Goal: Task Accomplishment & Management: Manage account settings

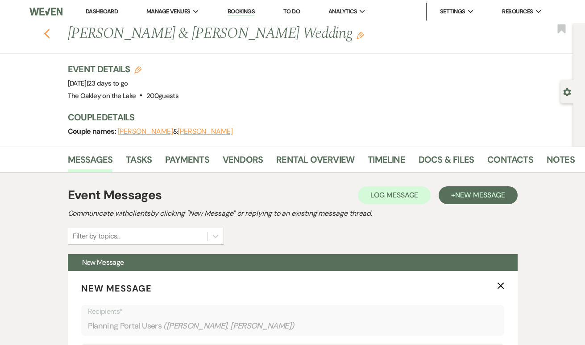
click at [47, 37] on icon "Previous" at bounding box center [47, 34] width 7 height 11
select select "8"
select select "5"
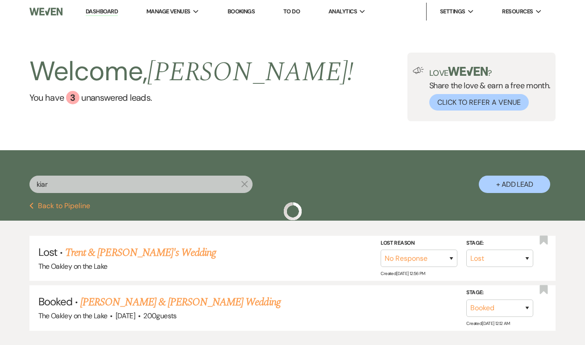
scroll to position [56, 0]
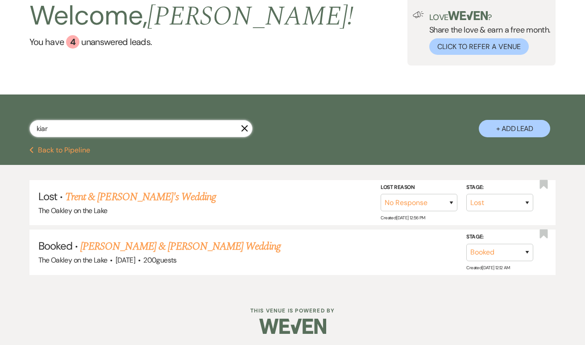
click at [113, 135] on input "kiar" at bounding box center [140, 128] width 223 height 17
type input "k"
type input "[PERSON_NAME]"
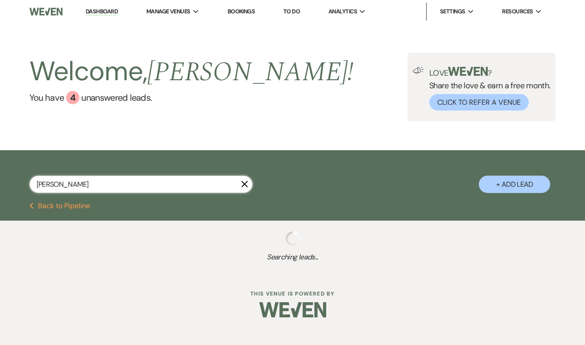
select select "5"
select select "2"
select select "8"
select select "5"
select select "8"
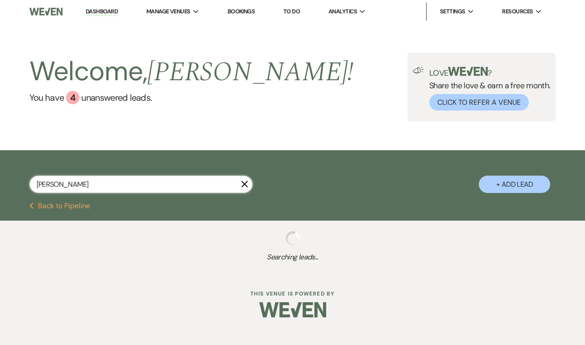
select select "5"
select select "8"
select select "5"
select select "8"
select select "10"
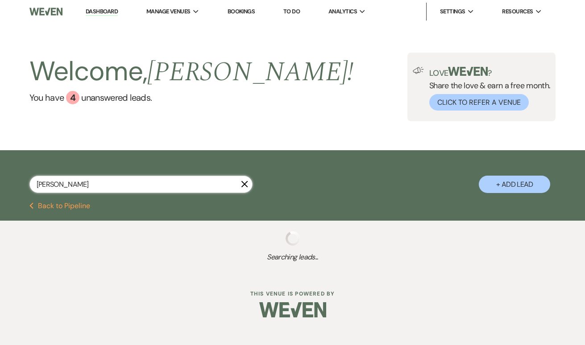
select select "8"
select select "5"
select select "8"
select select "4"
select select "8"
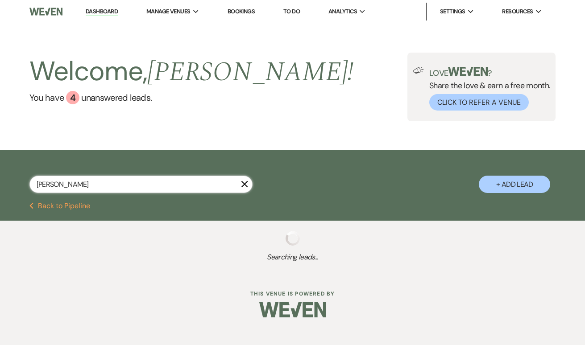
select select "10"
select select "8"
select select "11"
select select "8"
select select "5"
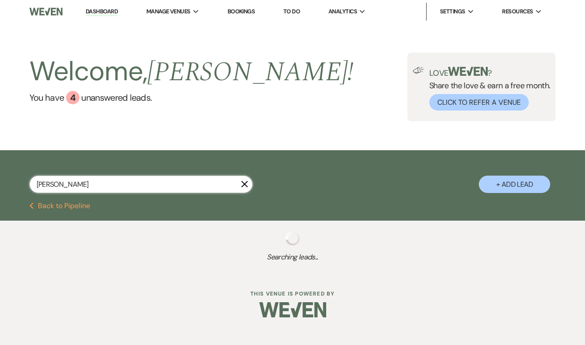
select select "8"
select select "10"
select select "8"
select select "5"
select select "8"
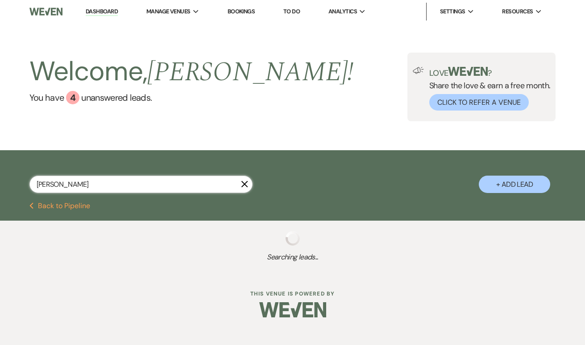
select select "5"
select select "8"
select select "5"
select select "8"
select select "5"
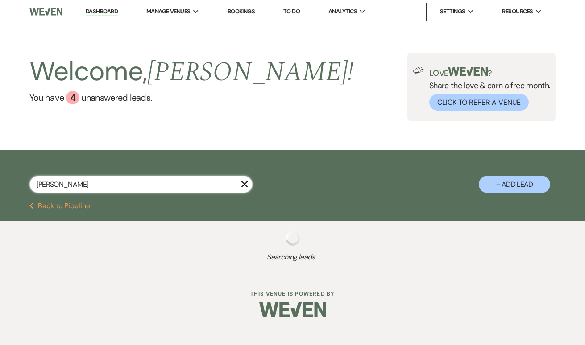
select select "2"
select select "8"
select select "5"
select select "8"
select select "5"
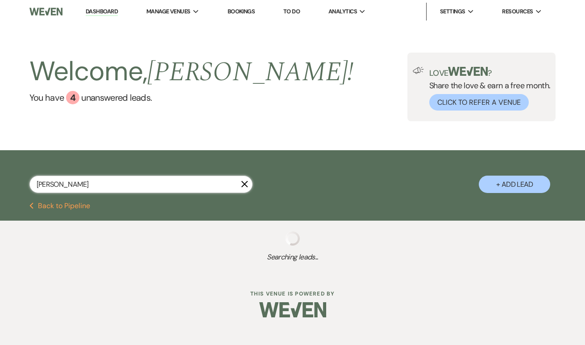
select select "8"
select select "6"
select select "8"
select select "5"
select select "8"
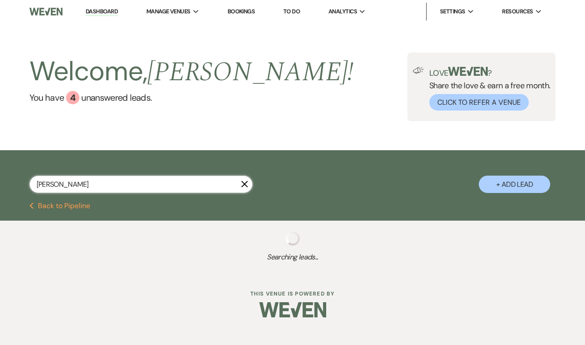
select select "5"
select select "8"
select select "10"
select select "8"
select select "5"
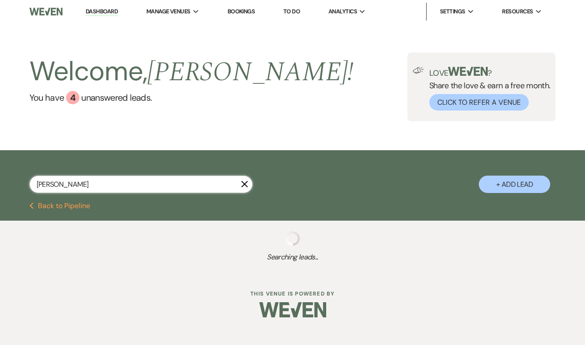
select select "8"
select select "6"
select select "8"
select select "10"
select select "8"
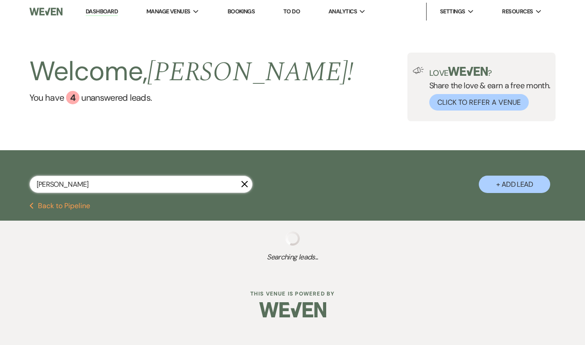
select select "5"
select select "8"
select select "11"
select select "8"
select select "5"
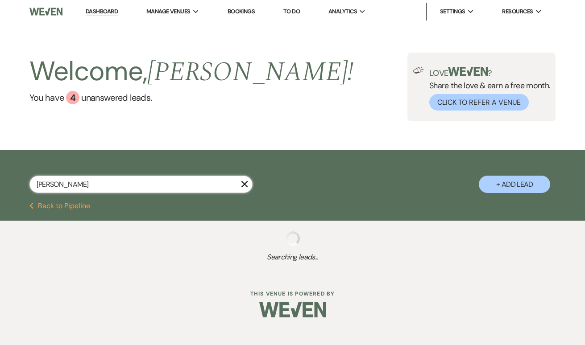
select select "8"
select select "5"
select select "8"
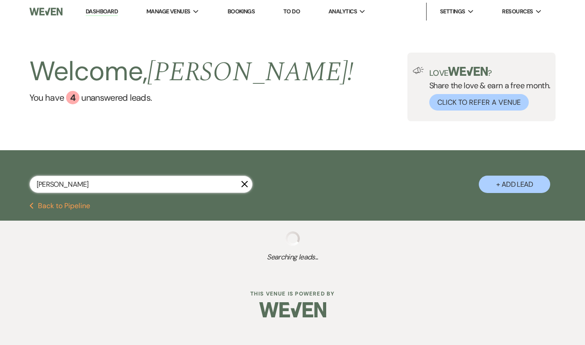
select select "5"
select select "8"
select select "5"
select select "8"
select select "6"
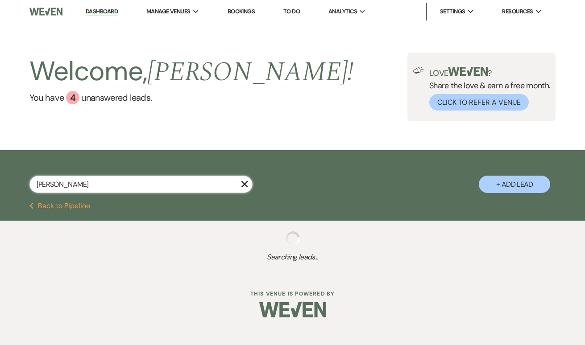
select select "8"
select select "11"
select select "8"
select select "5"
select select "8"
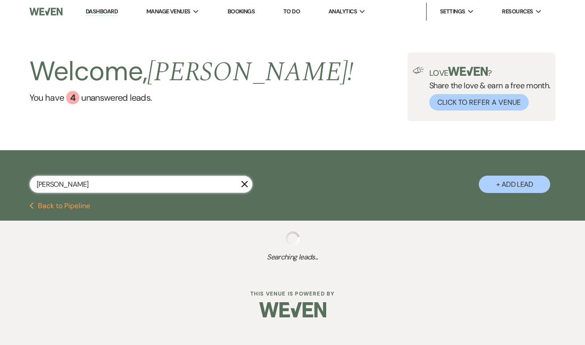
select select "8"
select select "11"
select select "8"
select select "11"
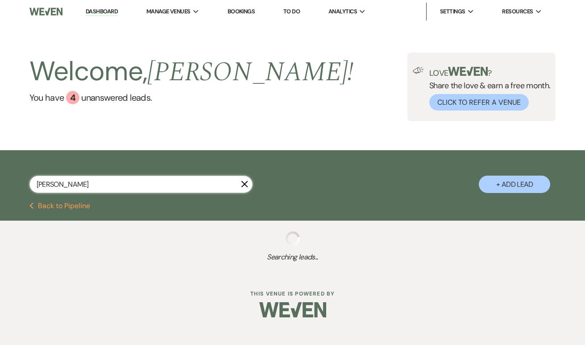
select select "8"
select select "4"
select select "8"
select select "4"
select select "8"
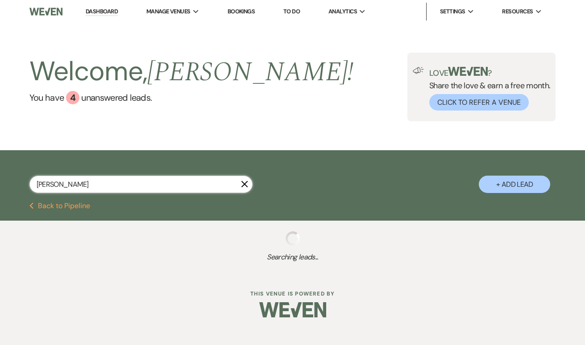
select select "4"
select select "8"
select select "3"
select select "8"
select select "2"
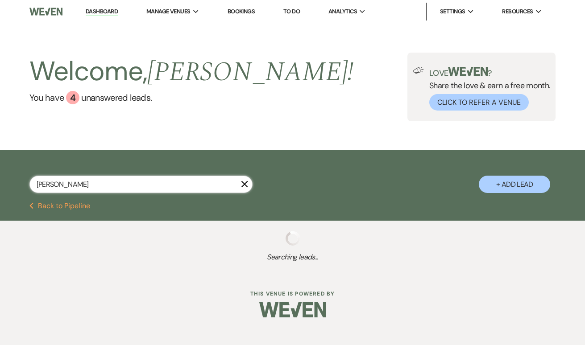
select select "8"
select select "2"
select select "8"
select select "2"
select select "8"
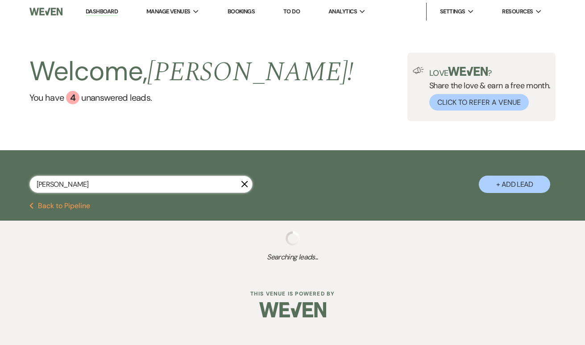
select select "2"
select select "8"
select select "2"
select select "8"
select select "3"
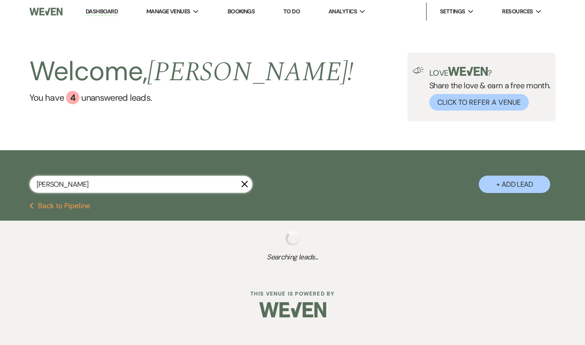
select select "8"
select select "3"
select select "8"
select select "10"
select select "8"
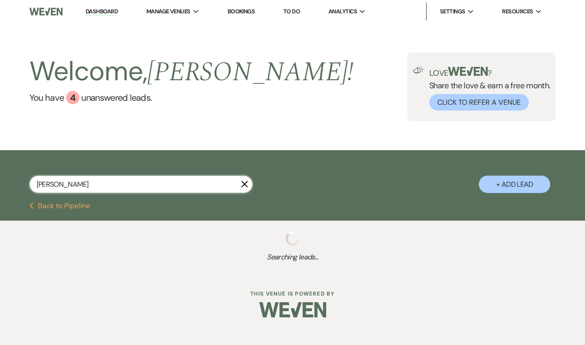
select select "3"
select select "8"
select select "3"
select select "8"
select select "4"
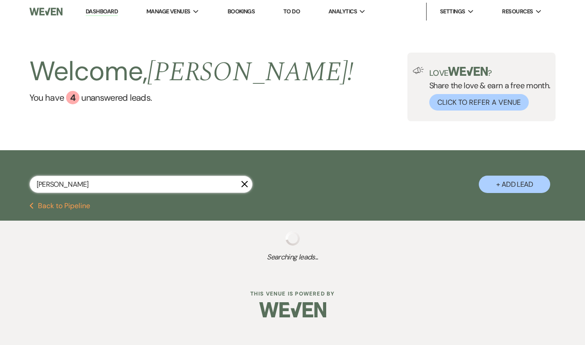
select select "8"
select select "1"
select select "8"
select select "4"
select select "8"
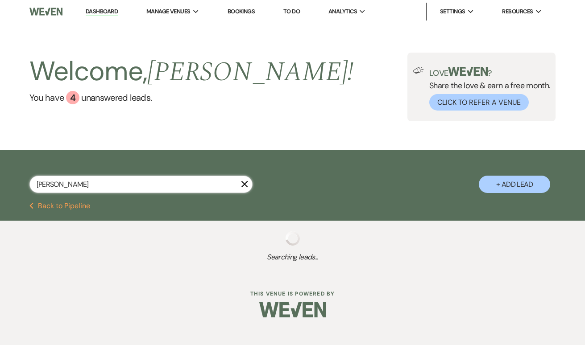
select select "6"
select select "8"
select select "6"
select select "8"
select select "5"
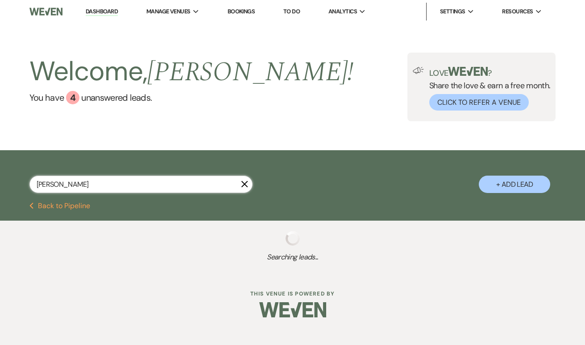
select select "8"
select select "5"
select select "8"
select select "5"
select select "8"
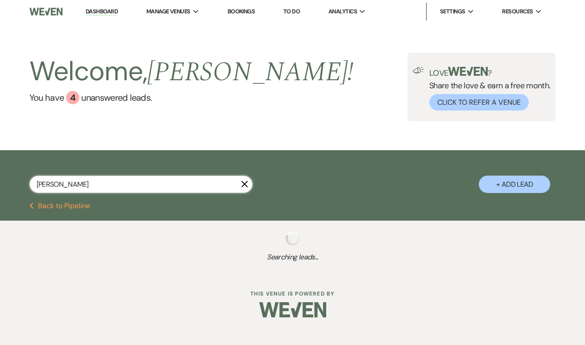
select select "10"
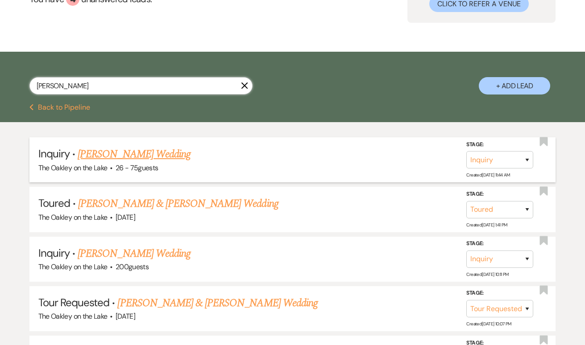
scroll to position [108, 0]
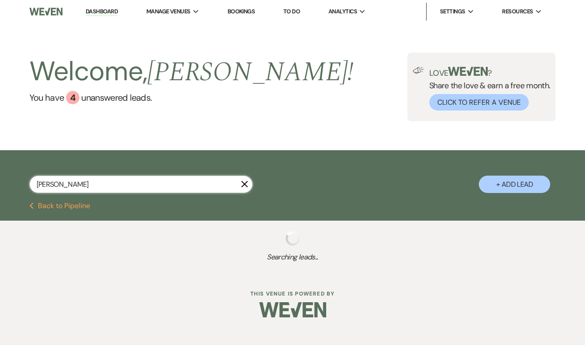
type input "[PERSON_NAME]"
select select "8"
select select "5"
select select "8"
select select "4"
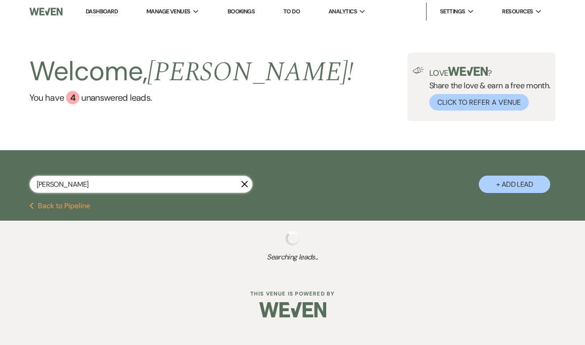
select select "8"
select select "10"
select select "8"
select select "10"
select select "8"
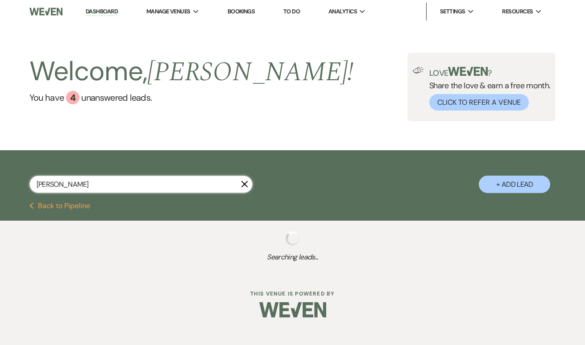
select select "5"
select select "8"
select select "5"
select select "2"
select select "8"
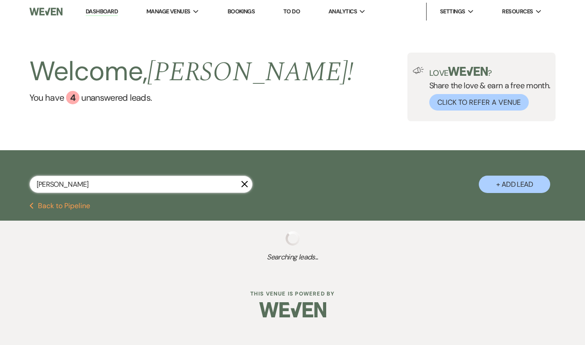
select select "5"
select select "8"
select select "10"
select select "8"
select select "11"
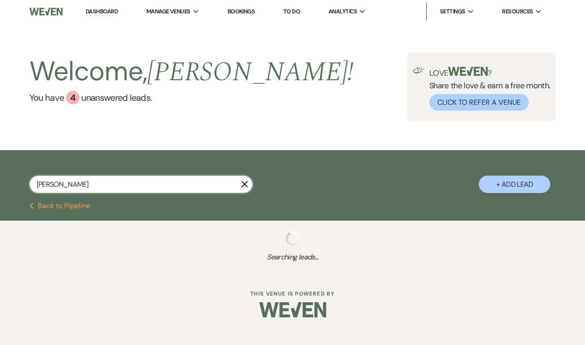
select select "8"
select select "5"
select select "8"
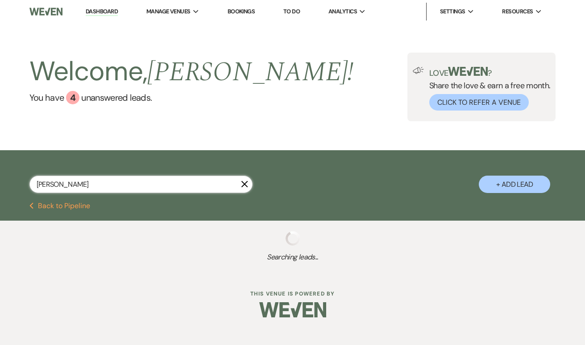
select select "11"
select select "8"
select select "4"
select select "8"
select select "3"
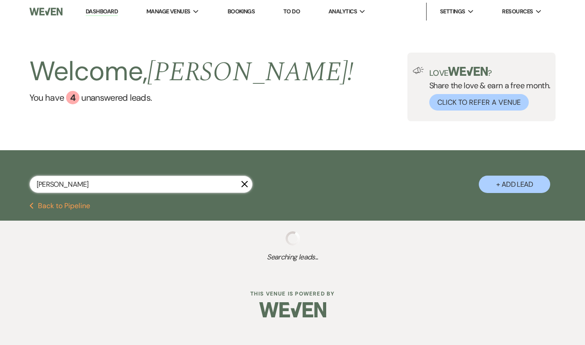
select select "8"
select select "2"
select select "8"
select select "2"
select select "8"
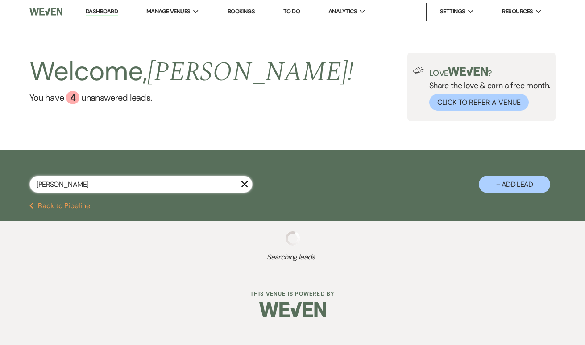
select select "2"
select select "8"
select select "2"
select select "8"
select select "2"
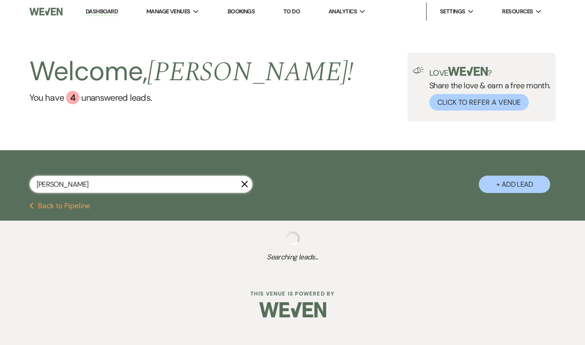
select select "8"
select select "3"
select select "8"
select select "3"
select select "8"
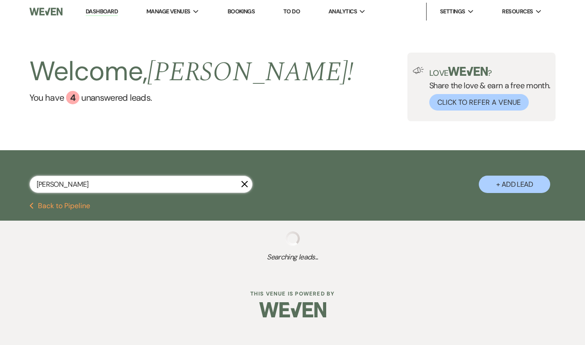
select select "5"
select select "8"
select select "5"
select select "8"
select select "2"
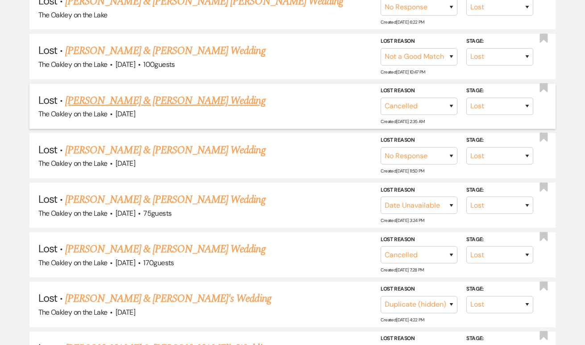
scroll to position [1050, 0]
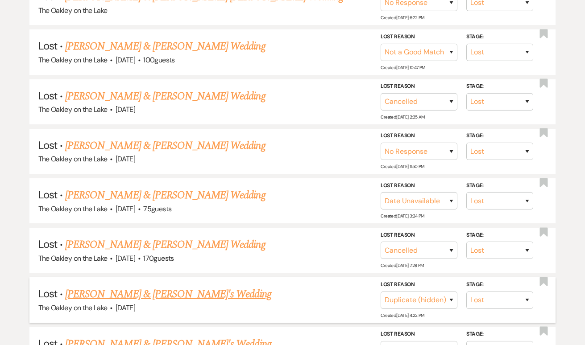
click at [131, 287] on link "[PERSON_NAME] & [PERSON_NAME]'s Wedding" at bounding box center [168, 295] width 206 height 16
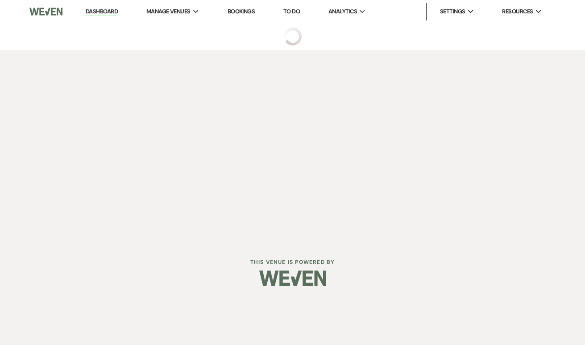
select select "8"
select select "4"
select select "14"
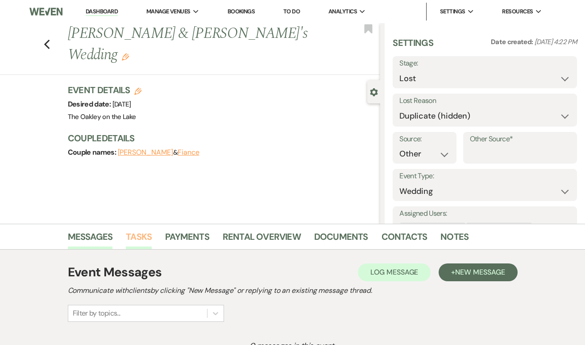
click at [138, 237] on link "Tasks" at bounding box center [139, 240] width 26 height 20
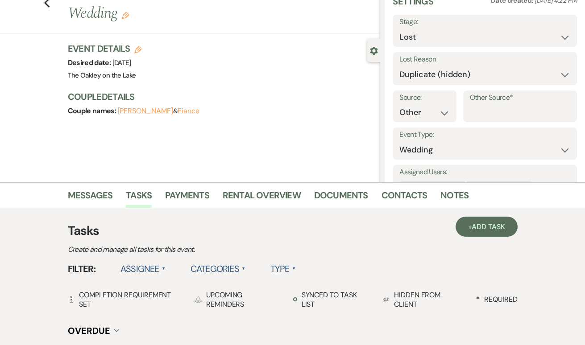
scroll to position [42, 0]
click at [88, 195] on link "Messages" at bounding box center [90, 198] width 45 height 20
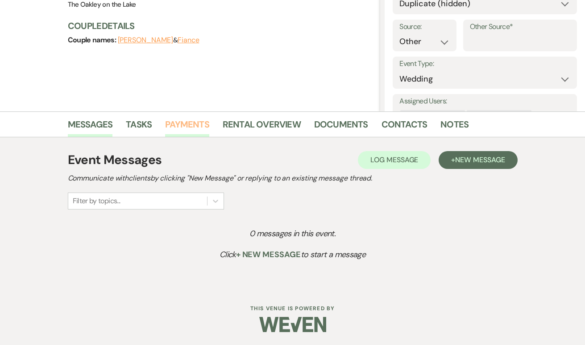
scroll to position [112, 0]
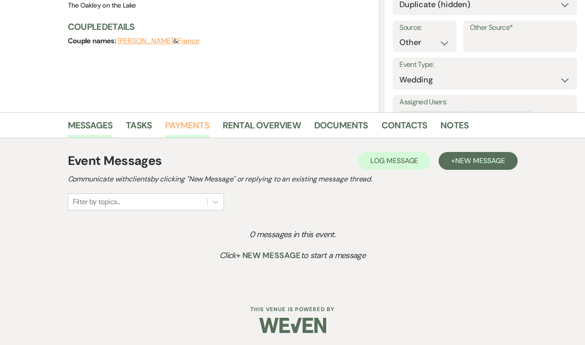
click at [180, 125] on link "Payments" at bounding box center [187, 128] width 44 height 20
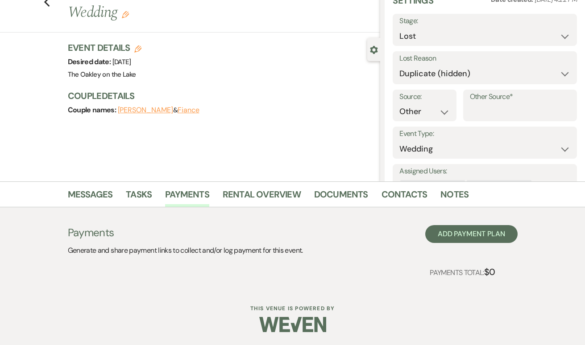
scroll to position [42, 0]
click at [246, 190] on link "Rental Overview" at bounding box center [262, 198] width 78 height 20
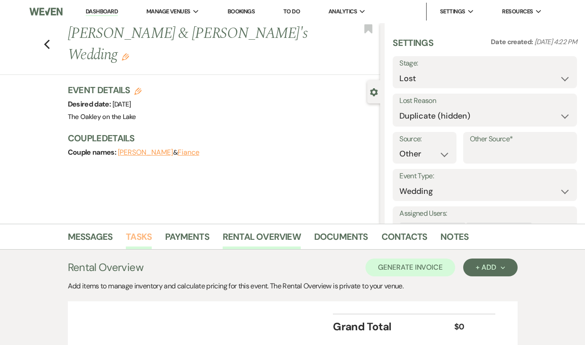
click at [136, 242] on link "Tasks" at bounding box center [139, 240] width 26 height 20
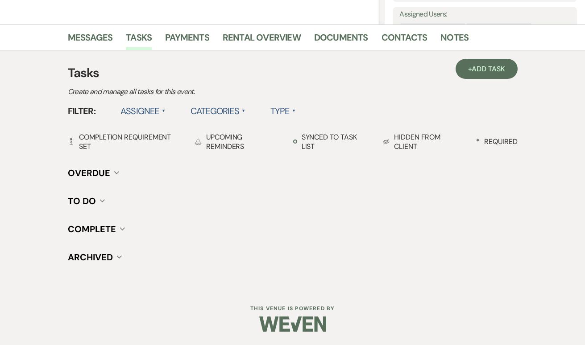
scroll to position [199, 0]
click at [328, 37] on link "Documents" at bounding box center [341, 41] width 54 height 20
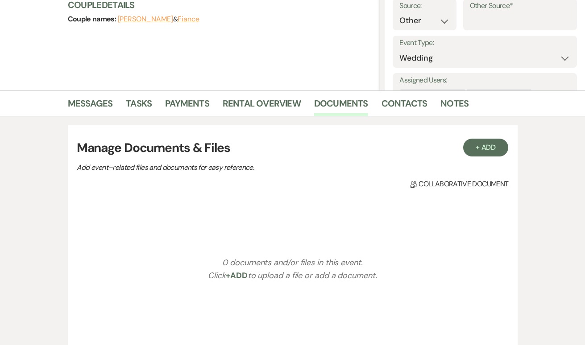
scroll to position [147, 0]
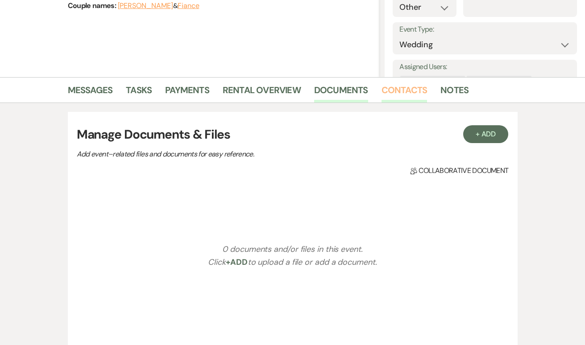
click at [422, 87] on link "Contacts" at bounding box center [405, 93] width 46 height 20
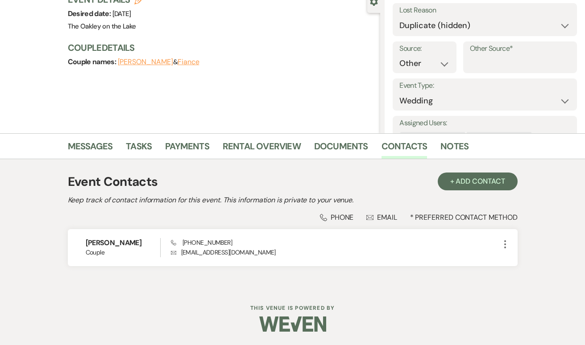
scroll to position [90, 0]
click at [331, 149] on link "Documents" at bounding box center [341, 150] width 54 height 20
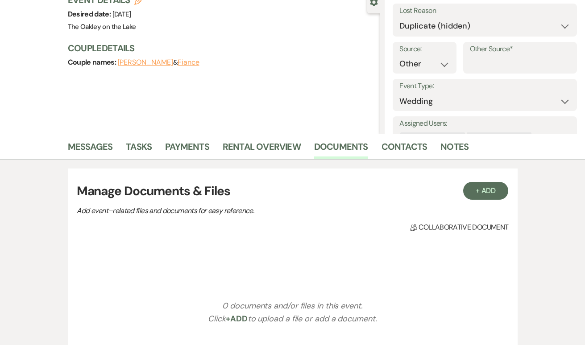
click at [67, 148] on ul "Messages Tasks Payments Rental Overview Documents Contacts Notes" at bounding box center [292, 148] width 509 height 21
click at [83, 146] on link "Messages" at bounding box center [90, 150] width 45 height 20
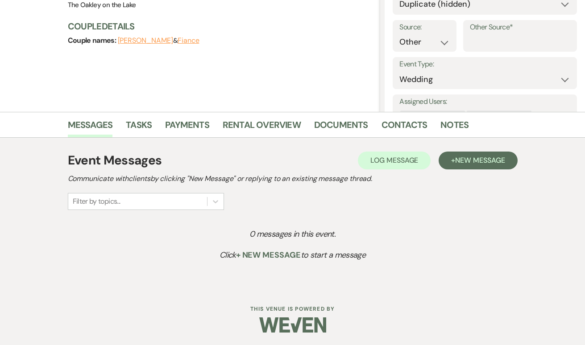
scroll to position [112, 0]
click at [154, 119] on li "Tasks" at bounding box center [145, 126] width 39 height 21
click at [362, 126] on link "Documents" at bounding box center [341, 128] width 54 height 20
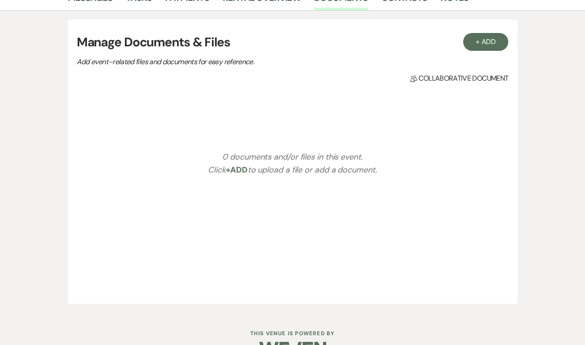
scroll to position [214, 0]
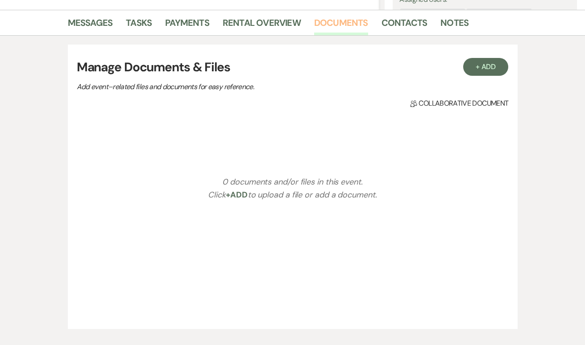
click at [346, 23] on link "Documents" at bounding box center [341, 26] width 54 height 20
click at [406, 24] on link "Contacts" at bounding box center [405, 26] width 46 height 20
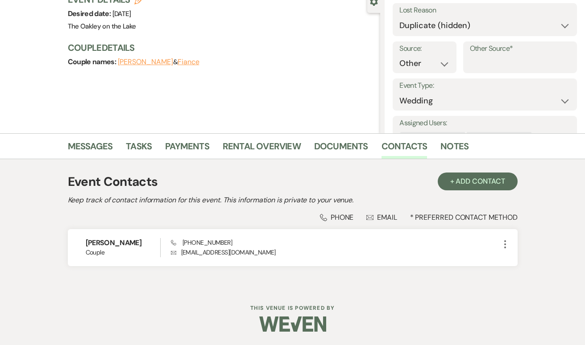
scroll to position [90, 0]
click at [325, 140] on link "Documents" at bounding box center [341, 150] width 54 height 20
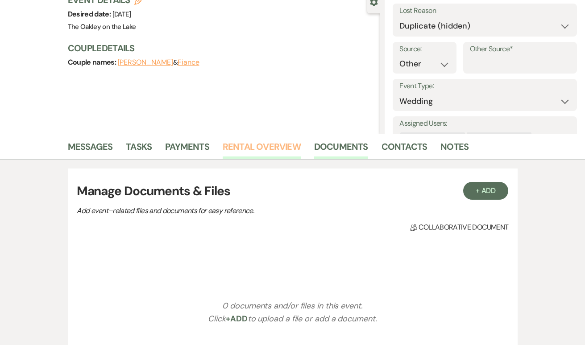
click at [254, 146] on link "Rental Overview" at bounding box center [262, 150] width 78 height 20
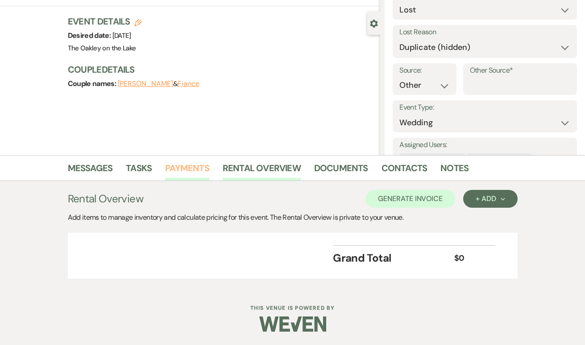
scroll to position [68, 0]
click at [184, 177] on link "Payments" at bounding box center [187, 172] width 44 height 20
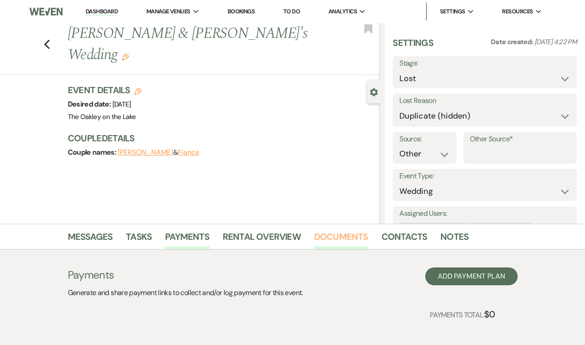
click at [342, 241] on link "Documents" at bounding box center [341, 240] width 54 height 20
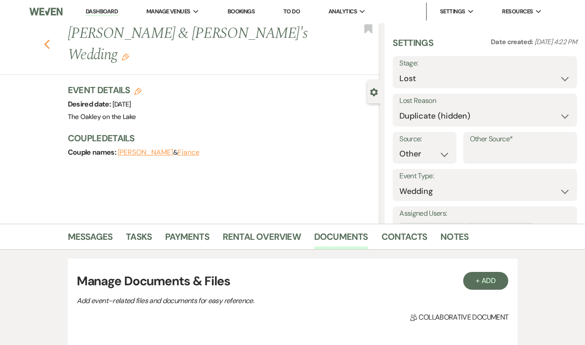
click at [46, 39] on icon "Previous" at bounding box center [47, 44] width 7 height 11
select select "8"
select select "5"
select select "8"
select select "4"
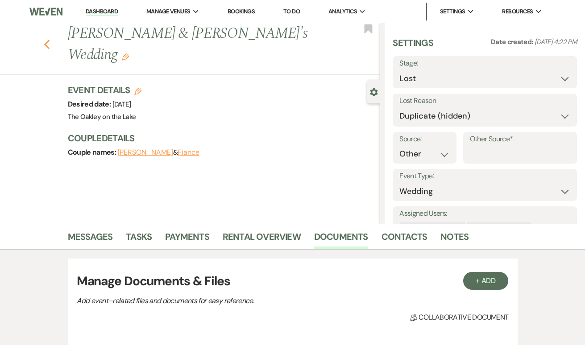
select select "8"
select select "10"
select select "8"
select select "10"
select select "8"
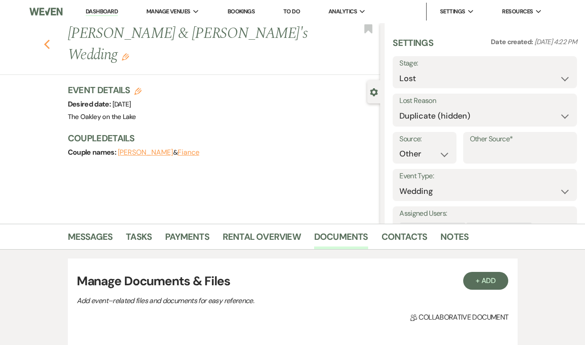
select select "5"
select select "8"
select select "5"
select select "2"
select select "8"
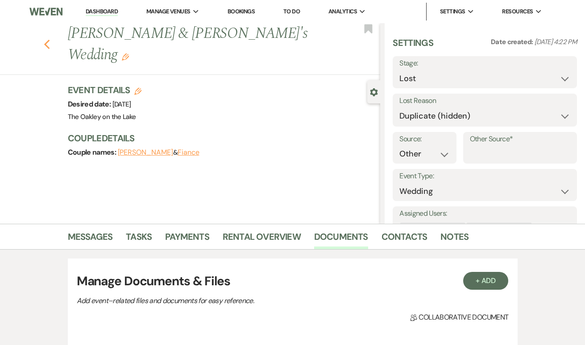
select select "5"
select select "8"
select select "10"
select select "8"
select select "11"
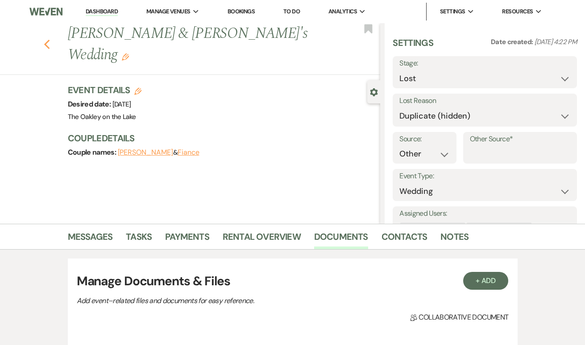
select select "8"
select select "5"
select select "8"
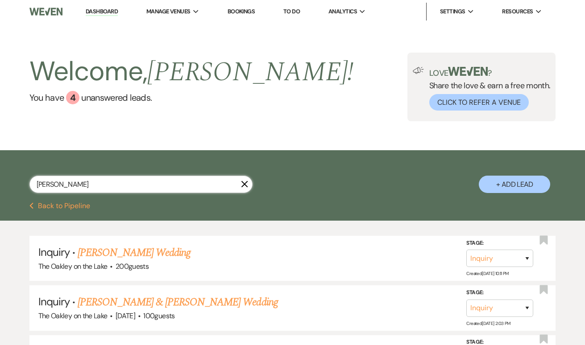
click at [119, 186] on input "[PERSON_NAME]" at bounding box center [140, 184] width 223 height 17
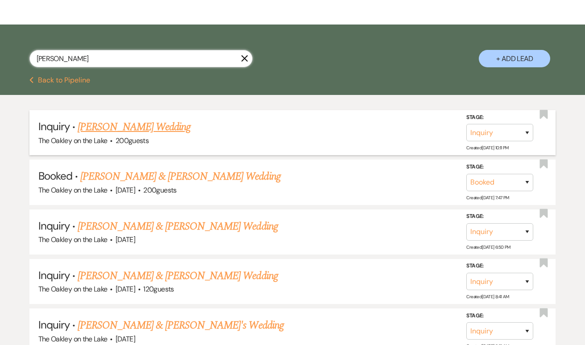
scroll to position [147, 0]
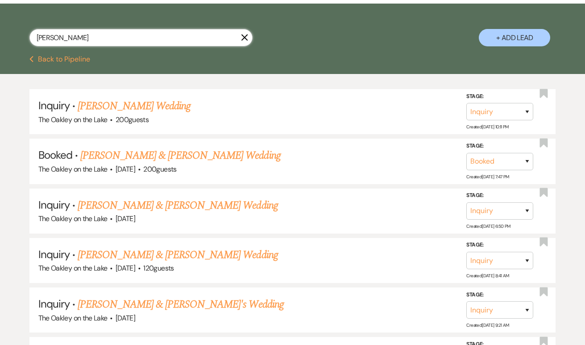
click at [53, 35] on input "[PERSON_NAME]" at bounding box center [140, 37] width 223 height 17
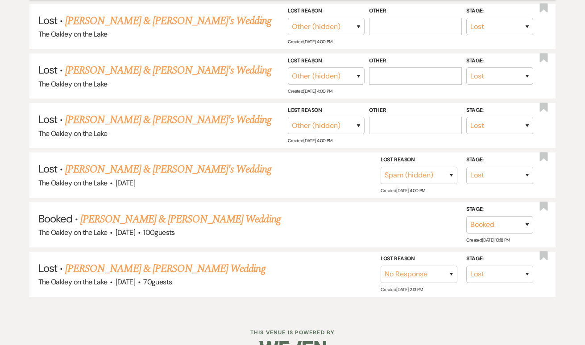
scroll to position [1175, 0]
click at [125, 212] on link "[PERSON_NAME] & [PERSON_NAME] Wedding" at bounding box center [180, 220] width 200 height 16
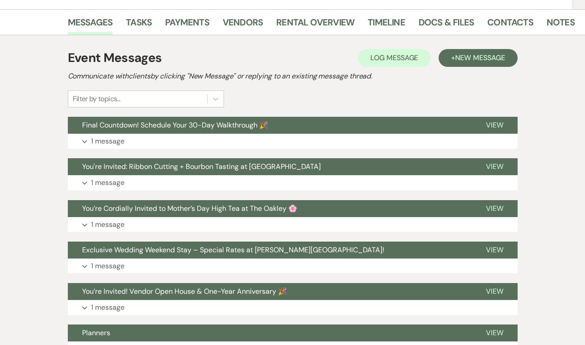
scroll to position [150, 0]
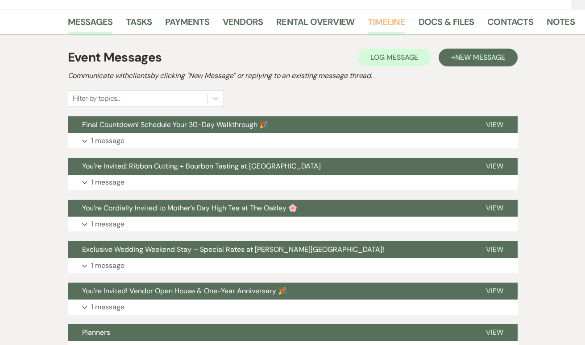
click at [391, 31] on link "Timeline" at bounding box center [386, 25] width 37 height 20
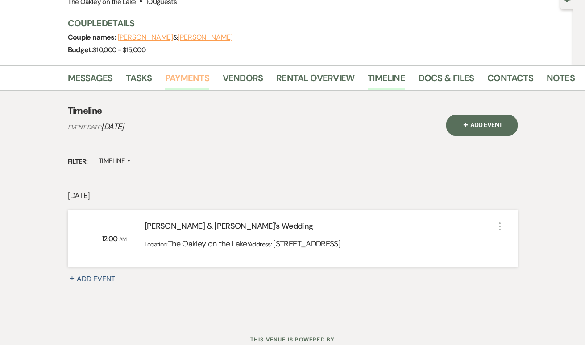
scroll to position [96, 0]
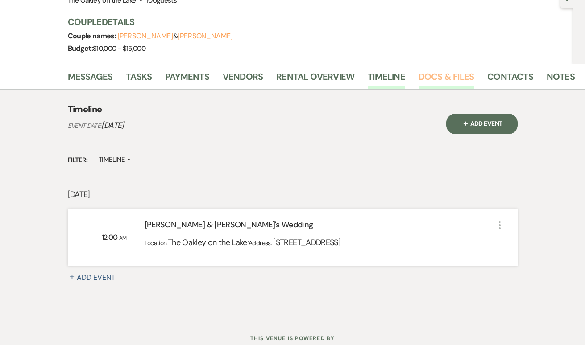
click at [446, 75] on link "Docs & Files" at bounding box center [446, 80] width 55 height 20
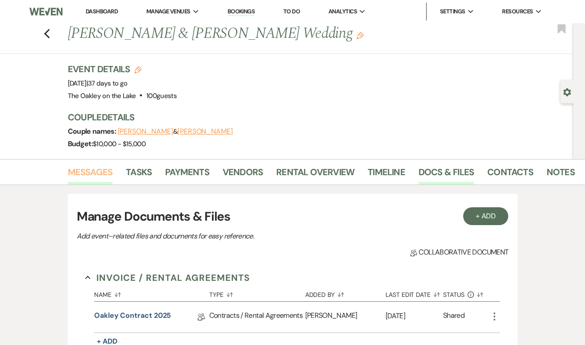
click at [99, 172] on link "Messages" at bounding box center [90, 175] width 45 height 20
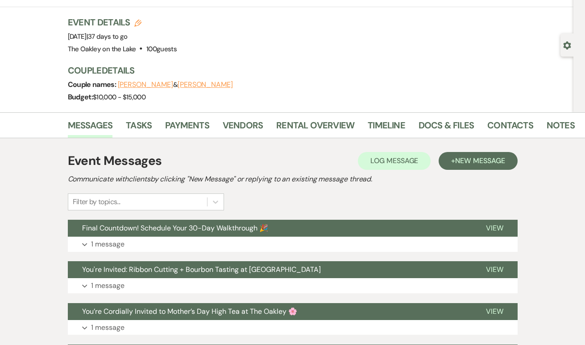
scroll to position [45, 0]
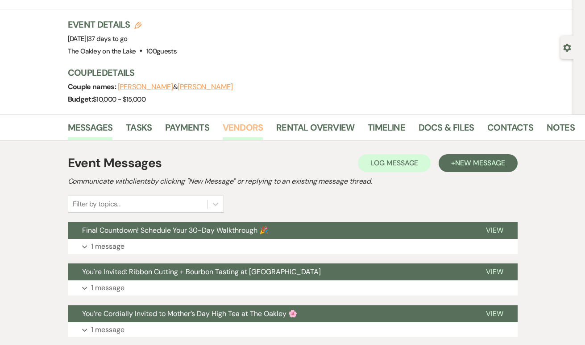
click at [243, 126] on link "Vendors" at bounding box center [243, 130] width 40 height 20
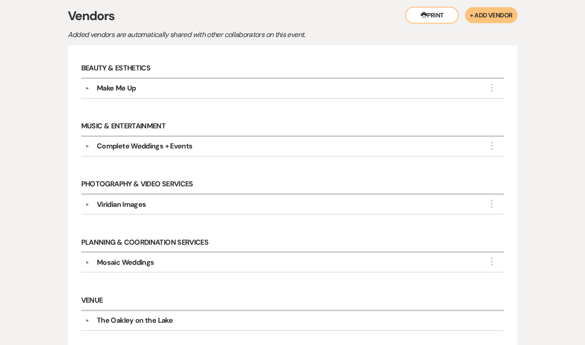
scroll to position [191, 0]
click at [108, 147] on div "Complete Weddings + Events" at bounding box center [145, 146] width 96 height 11
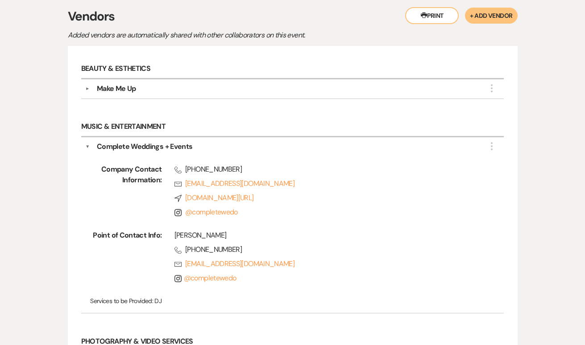
click at [105, 145] on div "Complete Weddings + Events" at bounding box center [145, 146] width 96 height 11
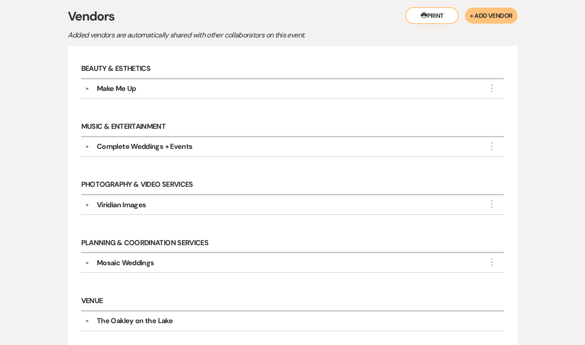
scroll to position [203, 0]
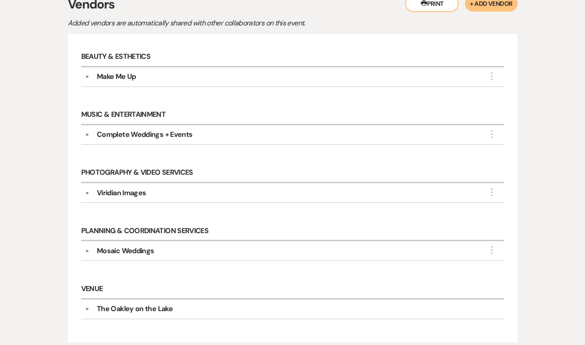
click at [104, 192] on div "Viridian Images" at bounding box center [121, 193] width 49 height 11
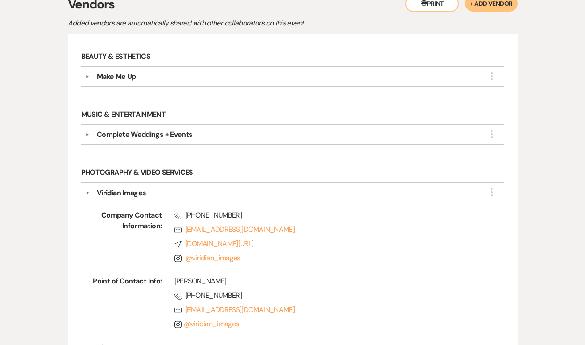
click at [104, 192] on div "Viridian Images" at bounding box center [121, 193] width 49 height 11
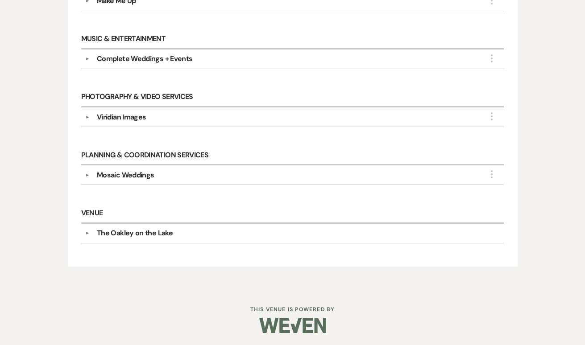
scroll to position [279, 0]
click at [93, 174] on button "▼" at bounding box center [87, 176] width 11 height 4
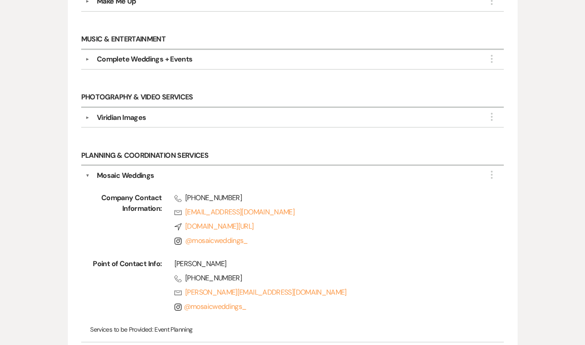
click at [114, 176] on div "Mosaic Weddings" at bounding box center [125, 175] width 57 height 11
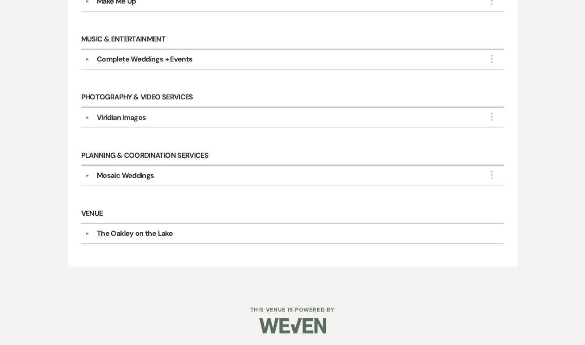
click at [112, 233] on div "The Oakley on the Lake" at bounding box center [135, 233] width 76 height 11
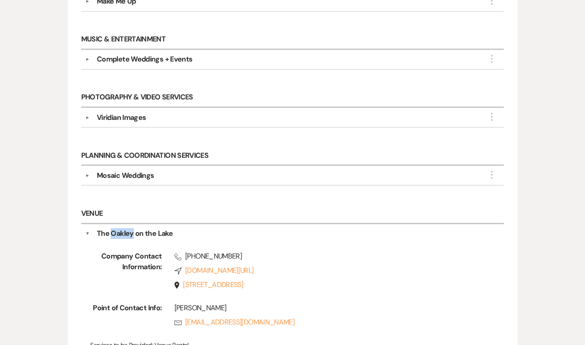
click at [112, 233] on div "The Oakley on the Lake" at bounding box center [135, 233] width 76 height 11
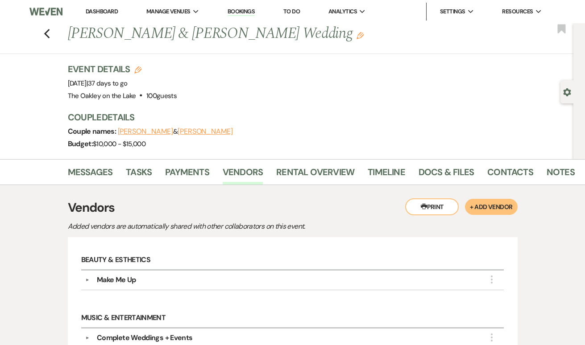
scroll to position [0, 0]
click at [321, 173] on link "Rental Overview" at bounding box center [315, 175] width 78 height 20
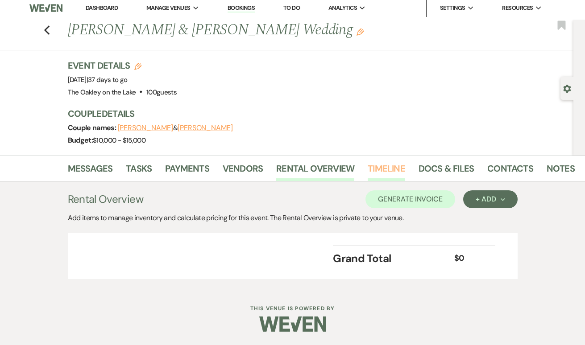
scroll to position [3, 0]
click at [368, 170] on link "Timeline" at bounding box center [386, 172] width 37 height 20
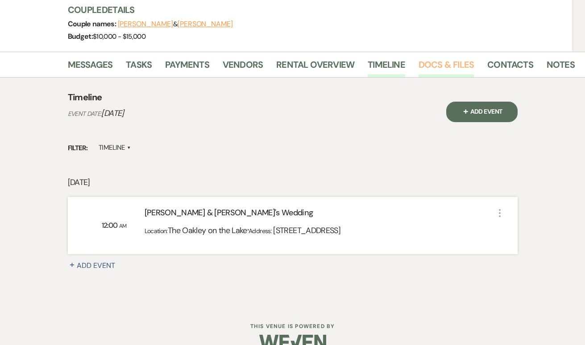
scroll to position [101, 0]
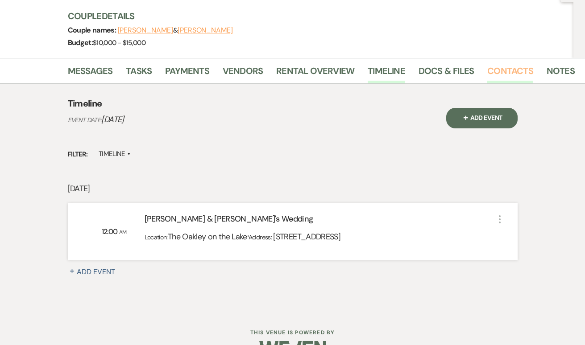
click at [510, 71] on link "Contacts" at bounding box center [510, 74] width 46 height 20
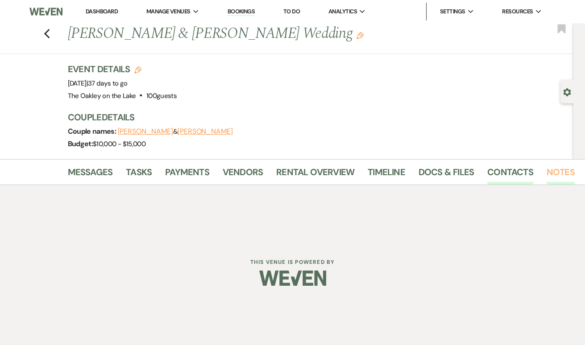
click at [547, 170] on link "Notes" at bounding box center [561, 175] width 28 height 20
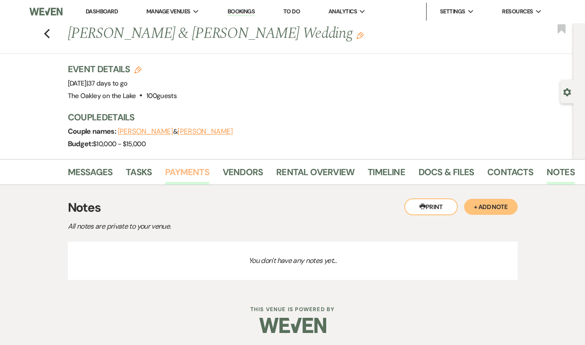
click at [173, 174] on link "Payments" at bounding box center [187, 175] width 44 height 20
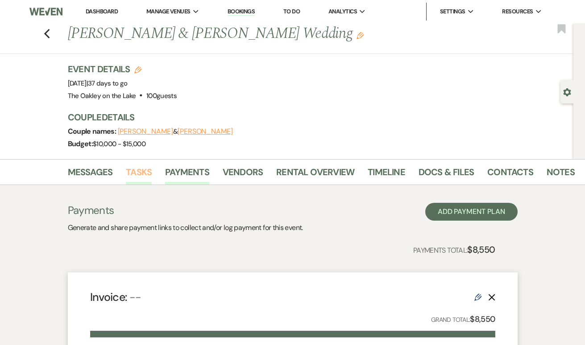
click at [138, 170] on link "Tasks" at bounding box center [139, 175] width 26 height 20
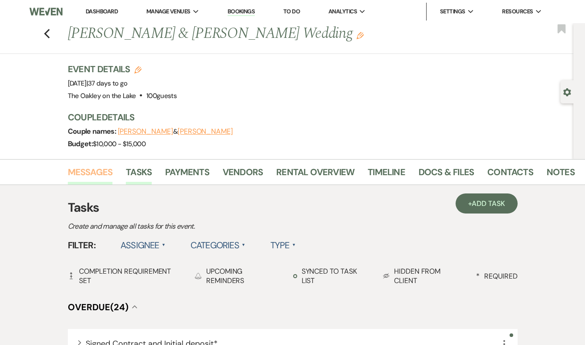
click at [100, 174] on link "Messages" at bounding box center [90, 175] width 45 height 20
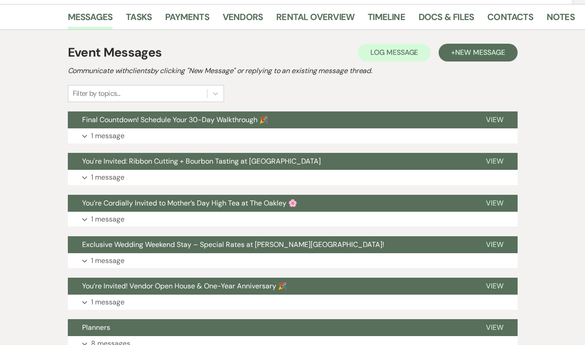
scroll to position [156, 0]
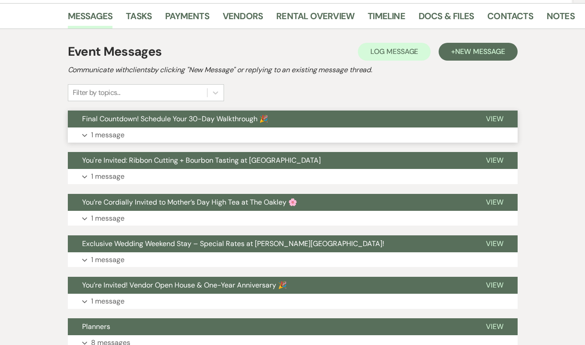
click at [95, 129] on p "1 message" at bounding box center [107, 135] width 33 height 12
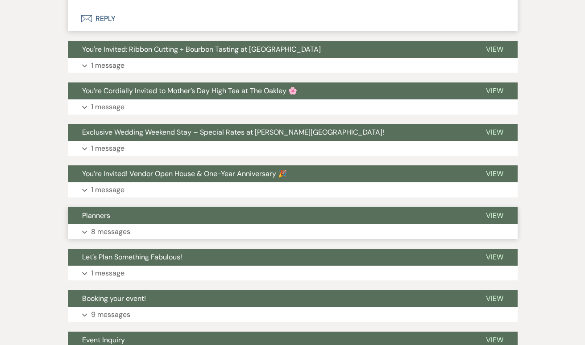
scroll to position [575, 0]
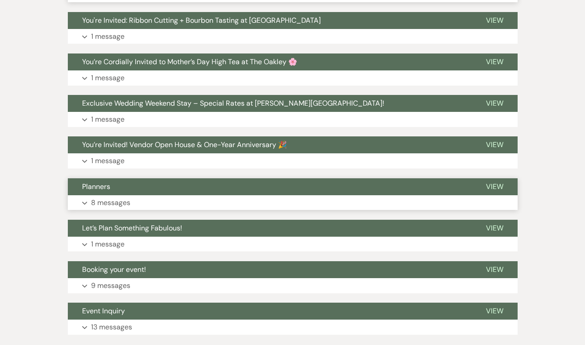
click at [99, 197] on p "8 messages" at bounding box center [110, 203] width 39 height 12
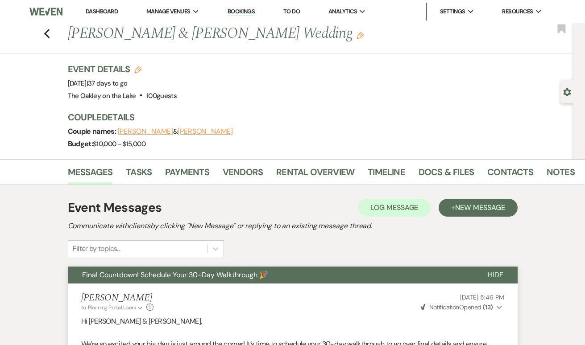
scroll to position [0, 0]
click at [47, 36] on use "button" at bounding box center [47, 34] width 6 height 10
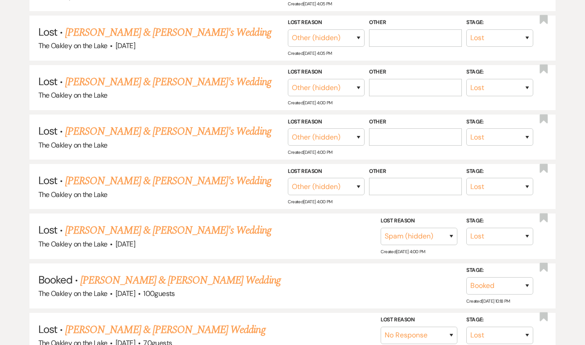
scroll to position [1113, 0]
click at [140, 273] on link "[PERSON_NAME] & [PERSON_NAME] Wedding" at bounding box center [180, 281] width 200 height 16
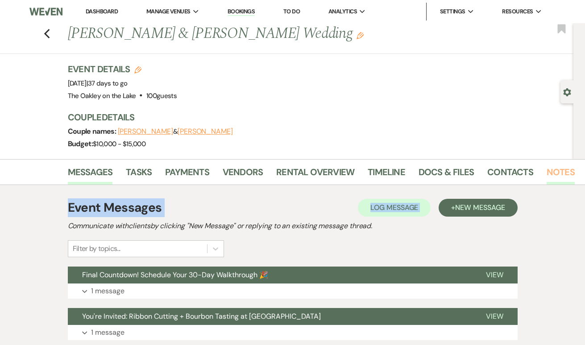
click at [552, 182] on link "Notes" at bounding box center [561, 175] width 28 height 20
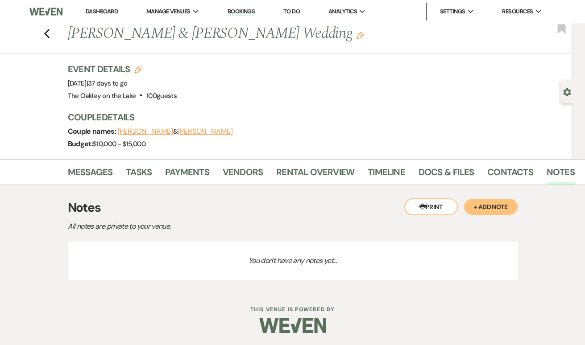
click at [486, 149] on div "Budget: $10,000 - $15,000" at bounding box center [316, 144] width 497 height 12
click at [241, 176] on link "Vendors" at bounding box center [243, 175] width 40 height 20
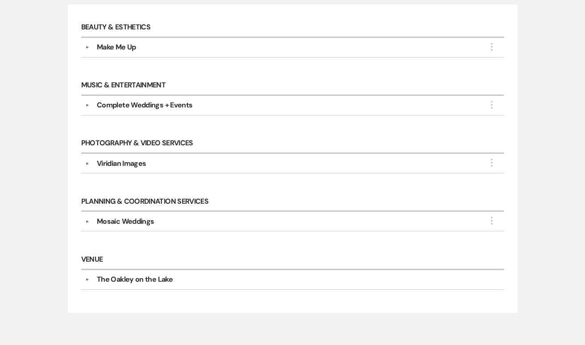
scroll to position [233, 0]
click at [90, 47] on button "▼" at bounding box center [87, 48] width 11 height 4
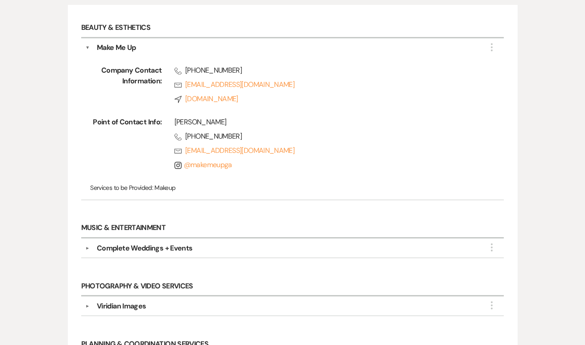
click at [90, 47] on button "▼" at bounding box center [87, 47] width 4 height 11
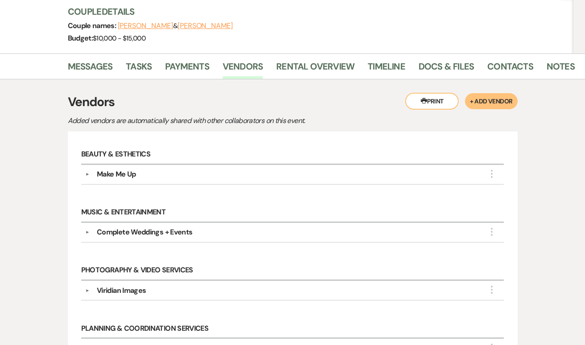
scroll to position [105, 0]
click at [236, 69] on link "Vendors" at bounding box center [243, 70] width 40 height 20
click at [562, 66] on link "Notes" at bounding box center [561, 70] width 28 height 20
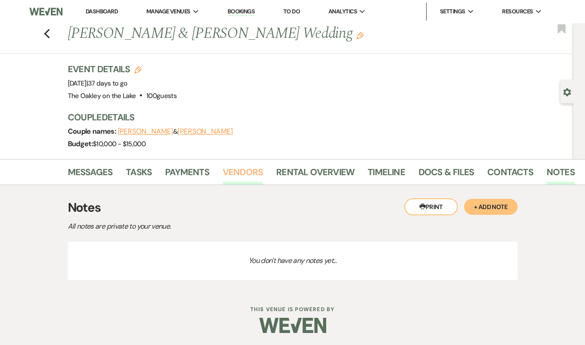
click at [245, 172] on link "Vendors" at bounding box center [243, 175] width 40 height 20
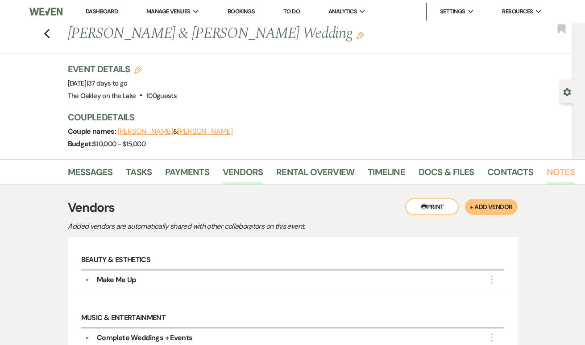
click at [567, 176] on link "Notes" at bounding box center [561, 175] width 28 height 20
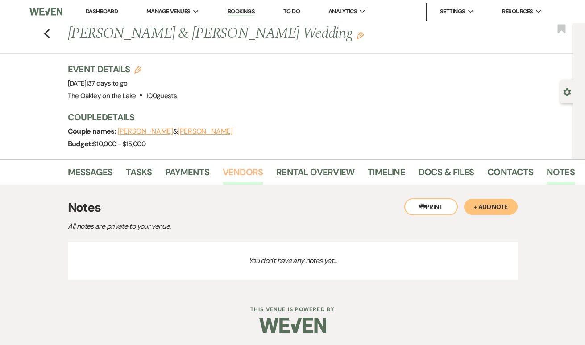
click at [257, 178] on link "Vendors" at bounding box center [243, 175] width 40 height 20
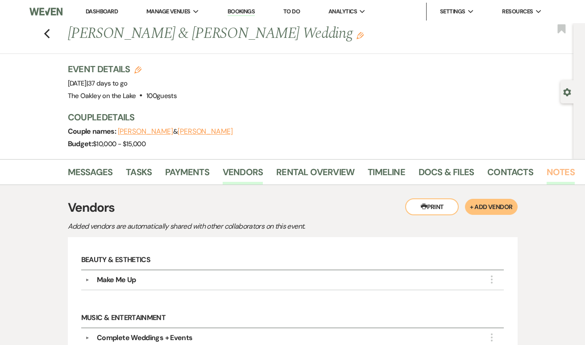
click at [567, 174] on link "Notes" at bounding box center [561, 175] width 28 height 20
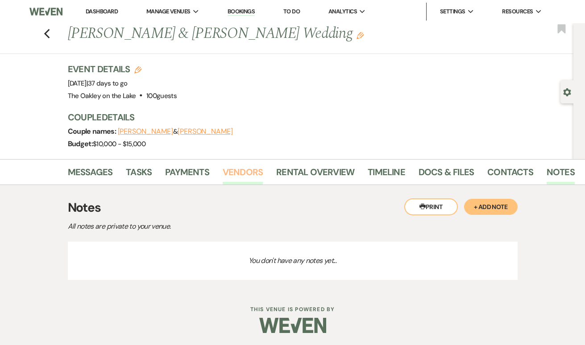
click at [228, 165] on link "Vendors" at bounding box center [243, 175] width 40 height 20
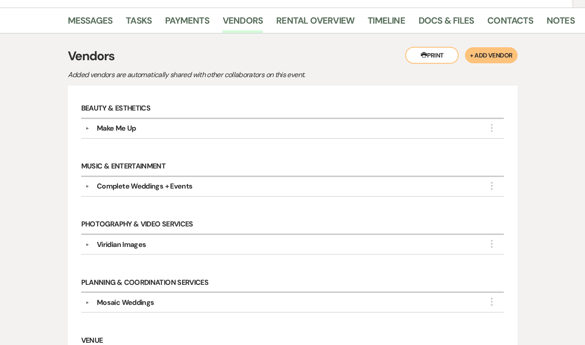
scroll to position [151, 0]
click at [548, 19] on link "Notes" at bounding box center [561, 24] width 28 height 20
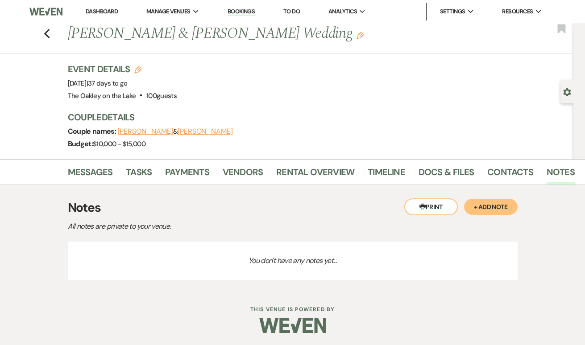
click at [517, 207] on button "+ Add Note" at bounding box center [491, 207] width 54 height 16
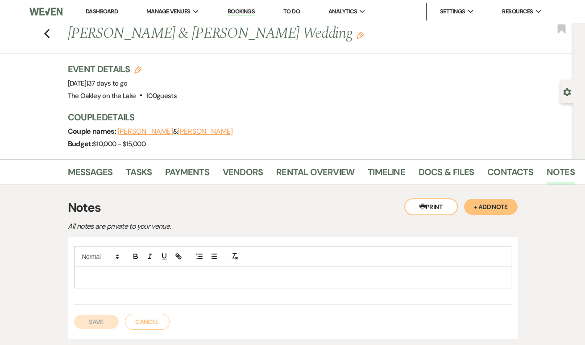
click at [207, 282] on div at bounding box center [293, 277] width 436 height 21
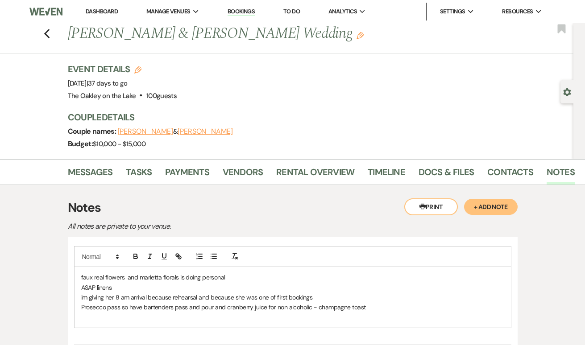
click at [398, 313] on p at bounding box center [292, 318] width 423 height 10
click at [385, 308] on p "Prosecco pass so have bartenders pass and pour and cranberry juice for non alco…" at bounding box center [292, 308] width 423 height 10
click at [222, 287] on p "ASAP linens" at bounding box center [292, 288] width 423 height 10
